Goal: Task Accomplishment & Management: Use online tool/utility

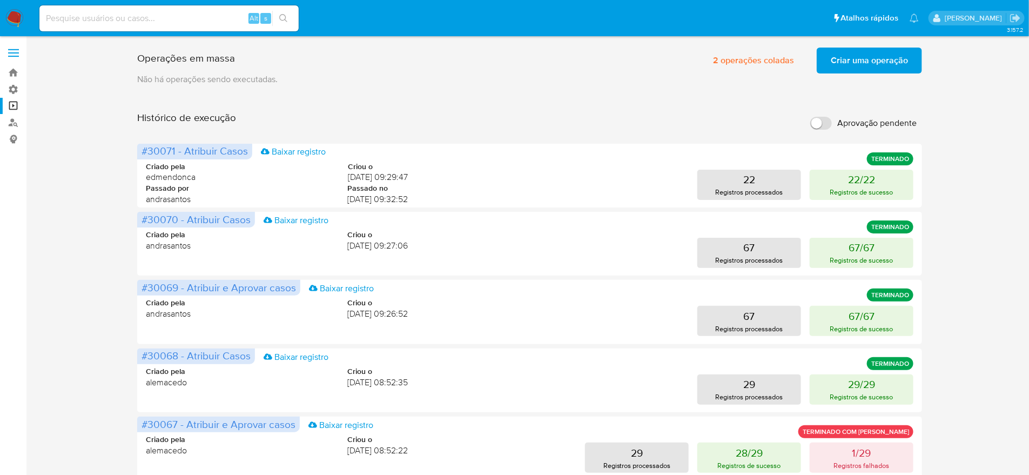
click at [845, 69] on span "Criar uma operação" at bounding box center [869, 61] width 77 height 24
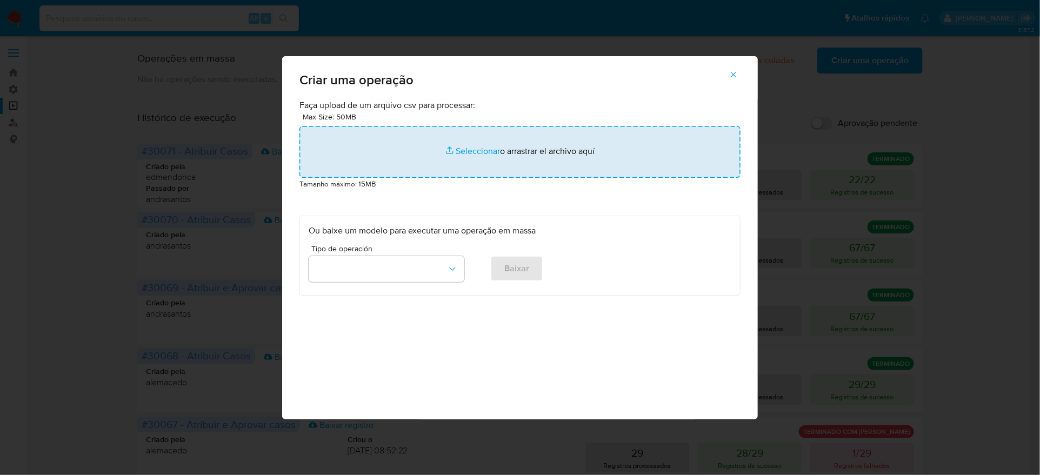
click at [559, 178] on input "file" at bounding box center [519, 152] width 441 height 52
type input "C:\fakepath\bquxjob_2b14ee8e_1990f8c68ed.csv"
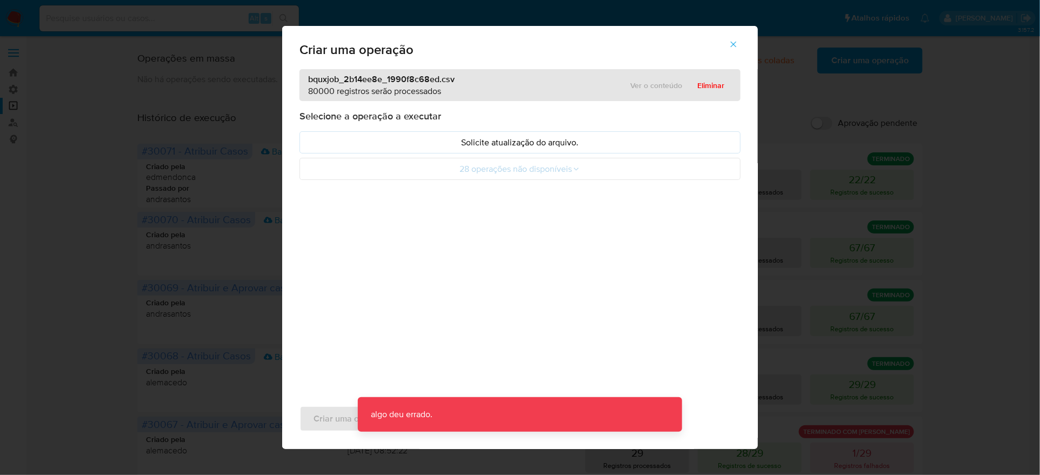
click at [576, 165] on div "Selecione a operação a executar Solicite atualização do arquivo. 28 operações n…" at bounding box center [519, 145] width 441 height 70
click at [576, 153] on button "Solicite atualização do arquivo." at bounding box center [519, 142] width 441 height 22
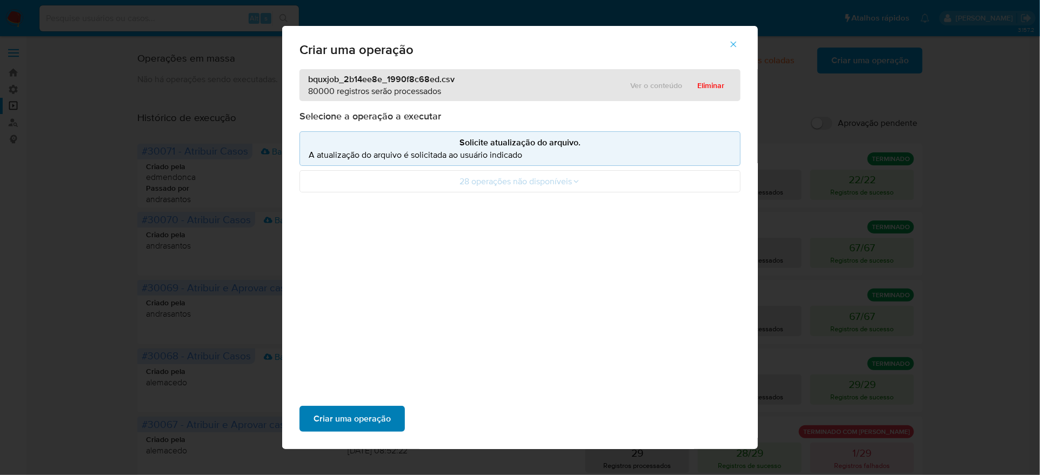
click at [391, 407] on span "Criar uma operação" at bounding box center [351, 419] width 77 height 24
click at [728, 56] on span "button" at bounding box center [733, 44] width 10 height 24
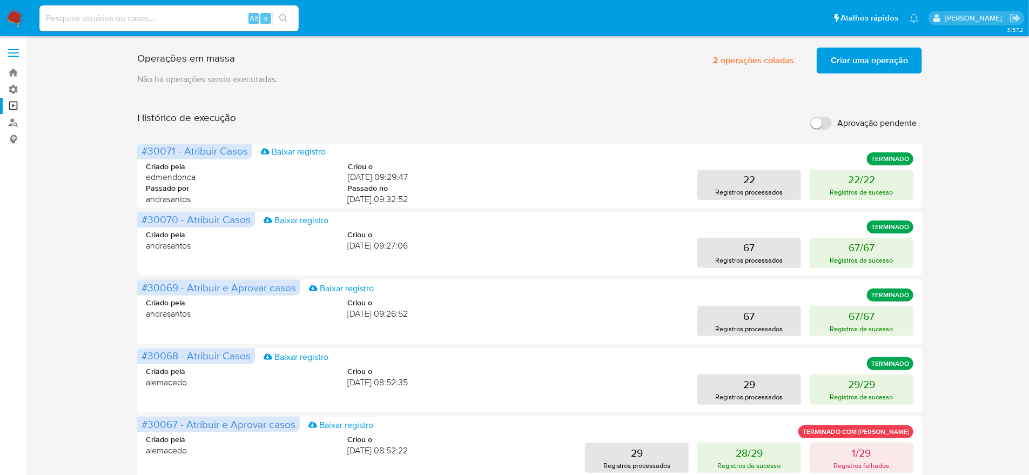
click at [852, 60] on span "Criar uma operação" at bounding box center [869, 61] width 77 height 24
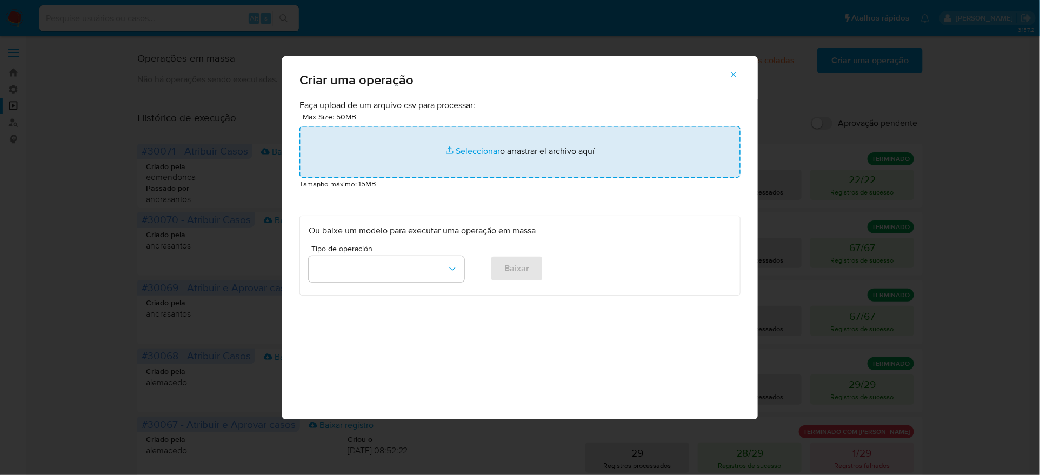
click at [585, 166] on input "file" at bounding box center [519, 152] width 441 height 52
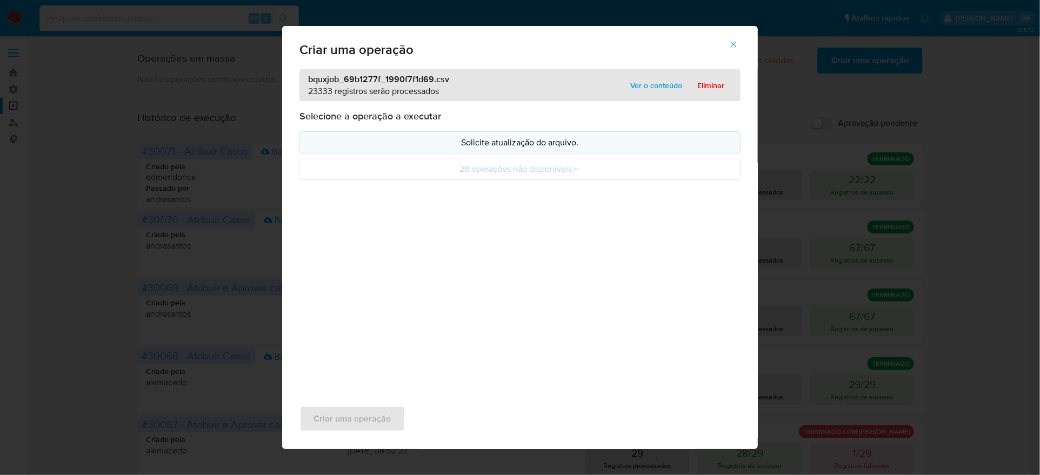
click at [506, 153] on button "Solicite atualização do arquivo." at bounding box center [519, 142] width 441 height 22
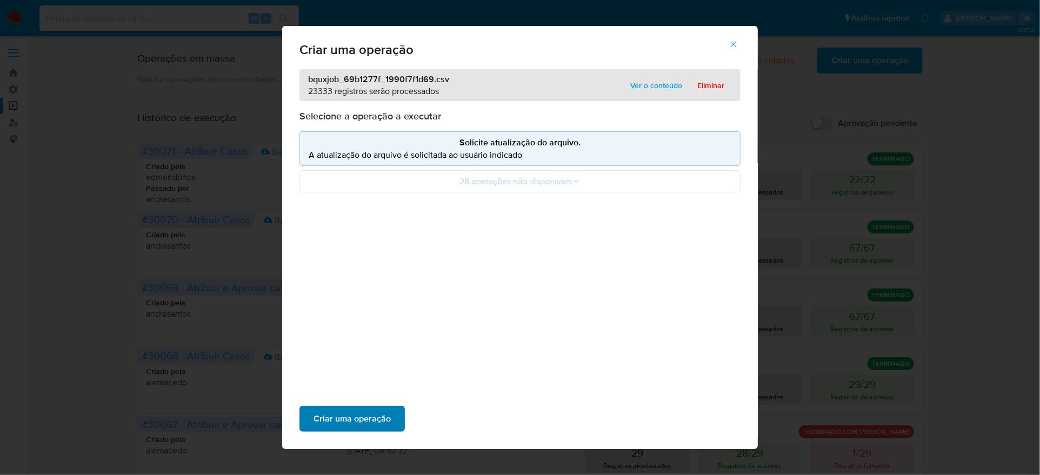
click at [391, 407] on span "Criar uma operação" at bounding box center [351, 419] width 77 height 24
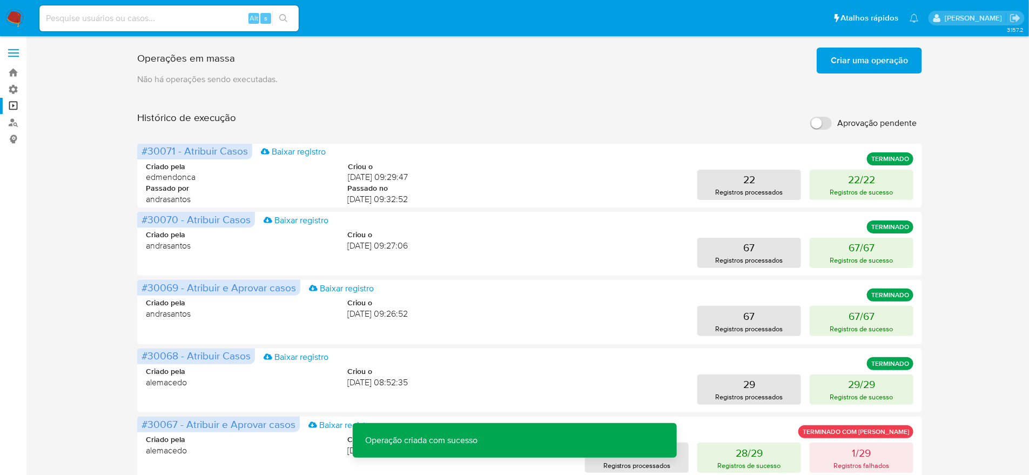
click at [899, 69] on span "Criar uma operação" at bounding box center [869, 61] width 77 height 24
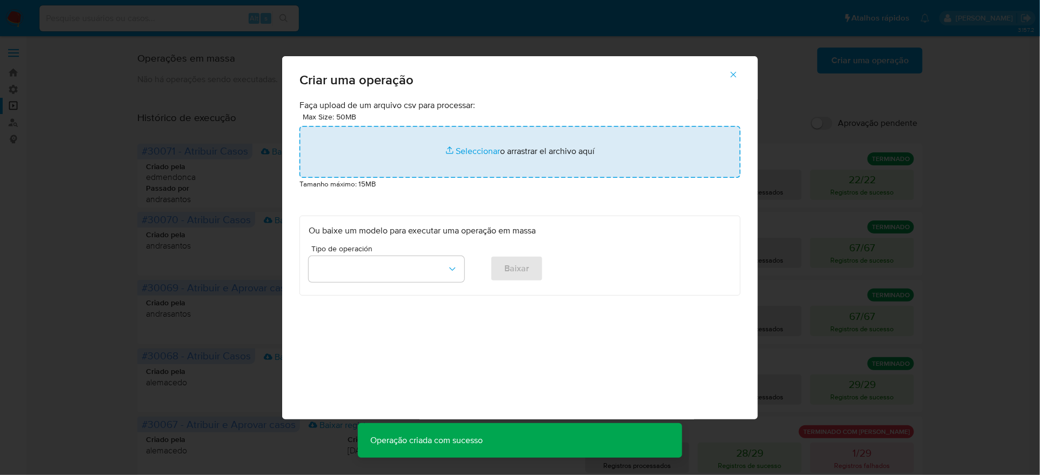
click at [503, 172] on input "file" at bounding box center [519, 152] width 441 height 52
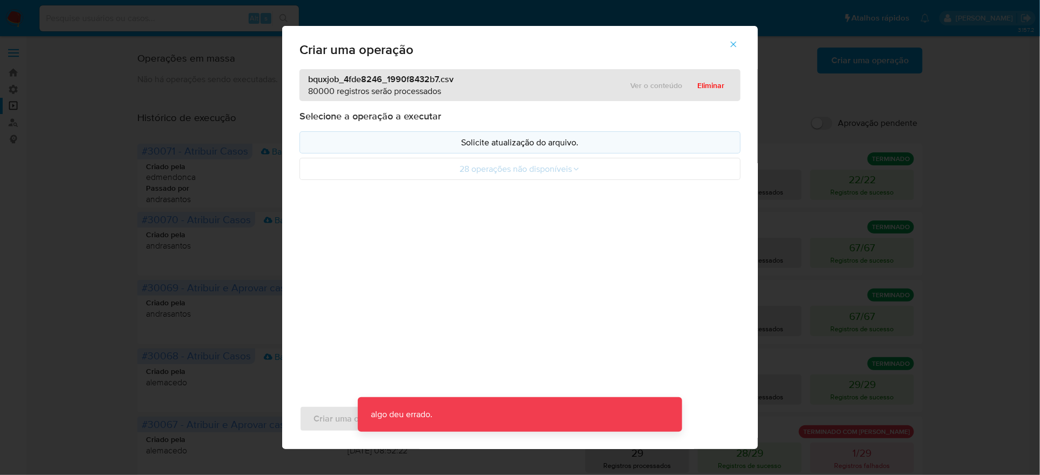
click at [505, 149] on p "Solicite atualização do arquivo." at bounding box center [520, 142] width 423 height 12
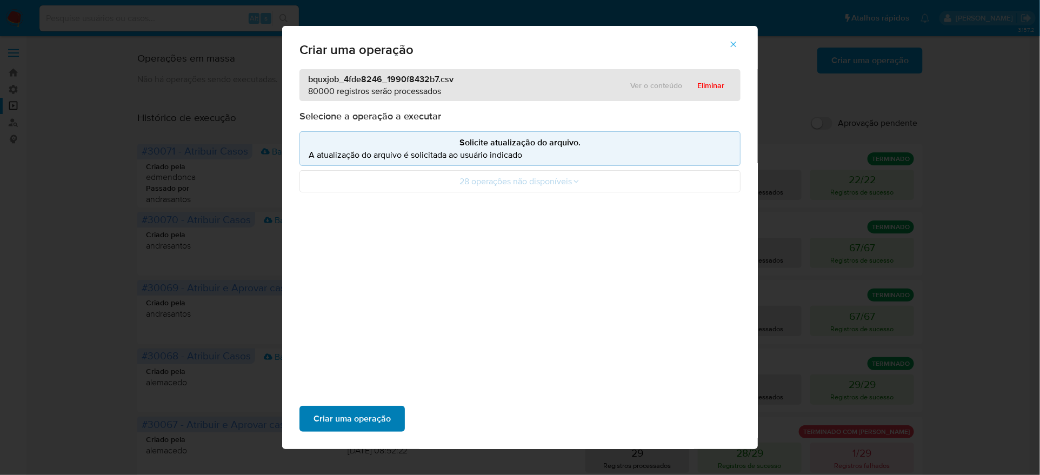
click at [405, 406] on button "Criar uma operação" at bounding box center [351, 419] width 105 height 26
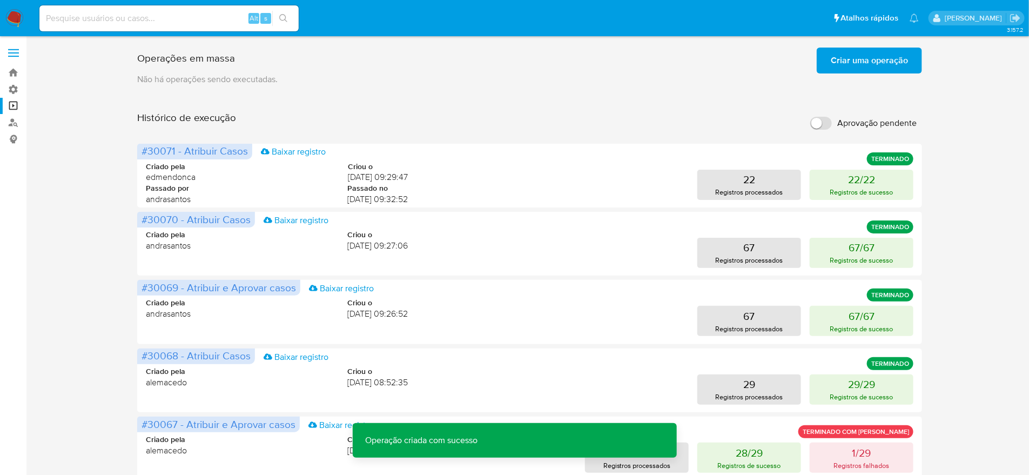
click at [824, 122] on label "Aprovação pendente" at bounding box center [863, 123] width 117 height 24
click at [824, 122] on input "Aprovação pendente" at bounding box center [822, 123] width 22 height 13
checkbox input "true"
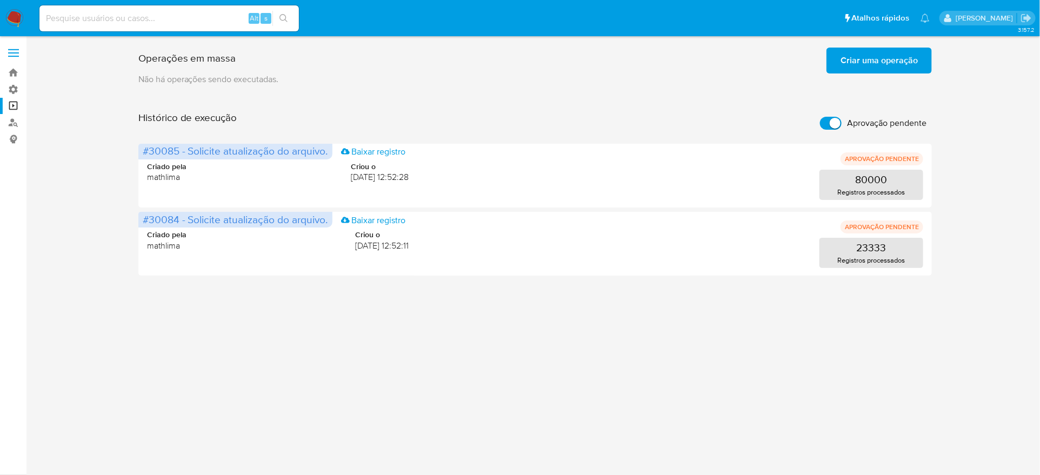
click at [848, 62] on span "Criar uma operação" at bounding box center [878, 61] width 77 height 24
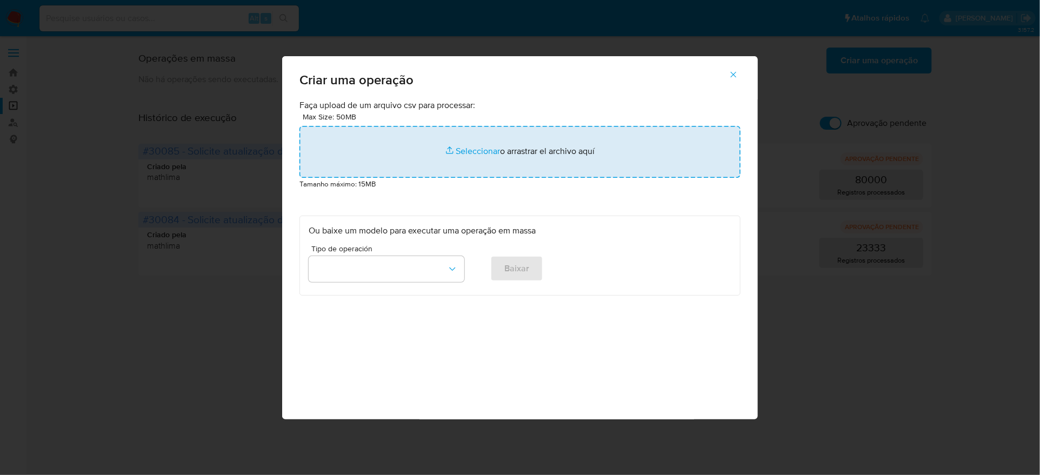
click at [490, 178] on input "file" at bounding box center [519, 152] width 441 height 52
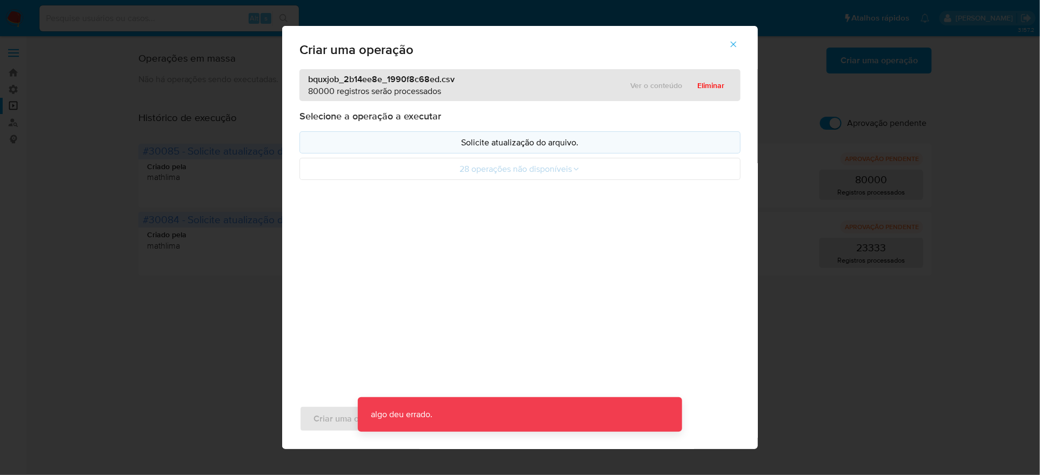
click at [545, 149] on p "Solicite atualização do arquivo." at bounding box center [520, 142] width 423 height 12
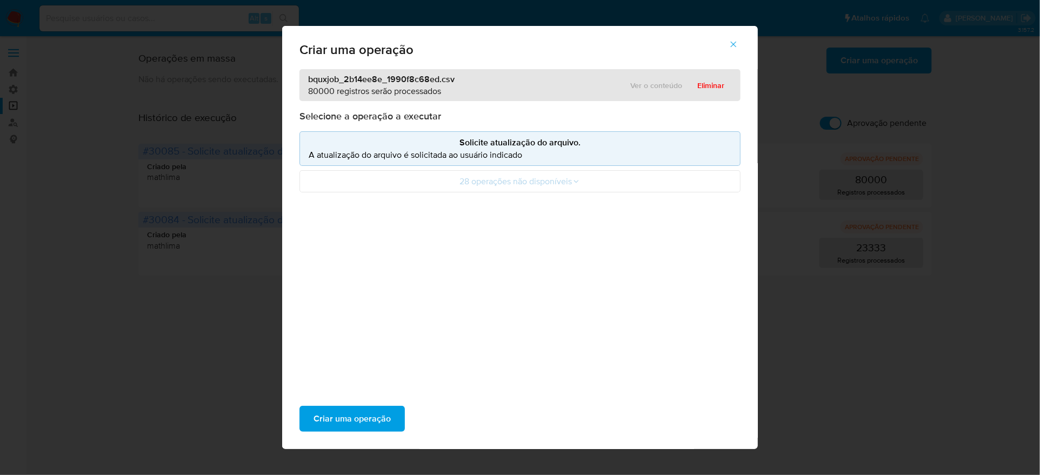
click at [439, 432] on p "algo deu errado." at bounding box center [402, 449] width 88 height 35
click at [391, 407] on span "Criar uma operação" at bounding box center [351, 419] width 77 height 24
